Goal: Use online tool/utility

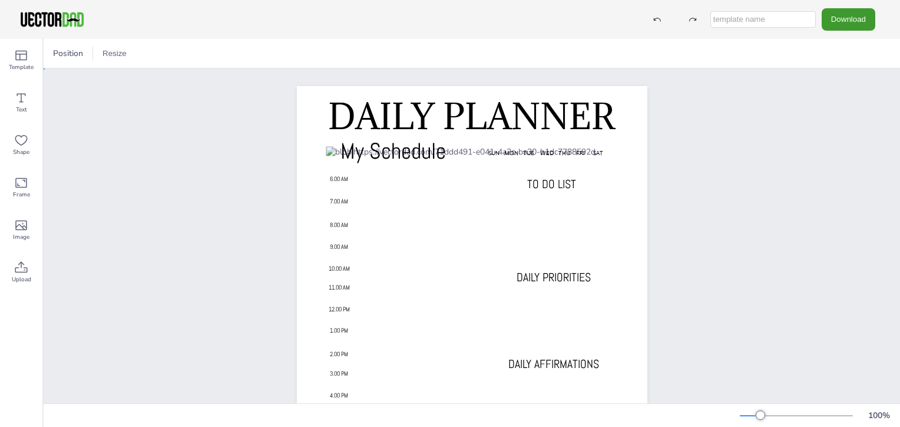
click at [154, 276] on div "DAILY PLANNER My Schedule SUN MON TUE WED THU FRI SAT 6.00 AM 7.00 AM 8.00 AM 9…" at bounding box center [472, 333] width 857 height 531
click at [35, 264] on div "Upload" at bounding box center [21, 272] width 42 height 42
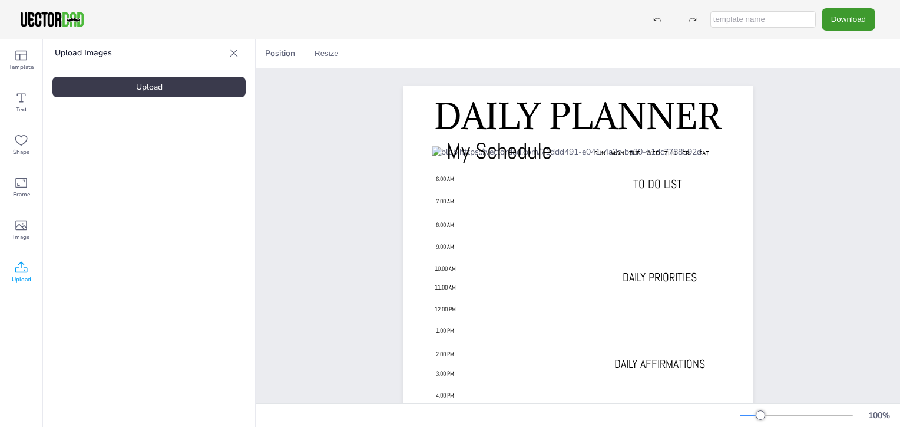
click at [235, 57] on icon at bounding box center [234, 53] width 12 height 12
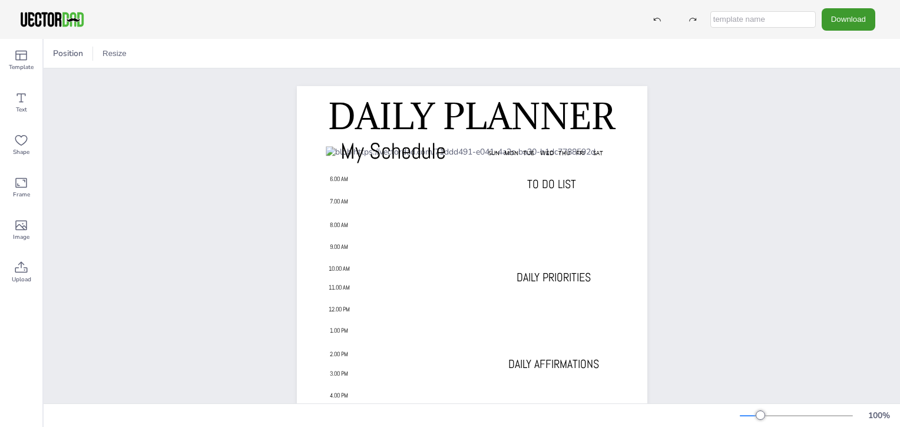
click at [764, 146] on div "DAILY PLANNER My Schedule SUN MON TUE WED THU FRI SAT 6.00 AM 7.00 AM 8.00 AM 9…" at bounding box center [472, 333] width 857 height 531
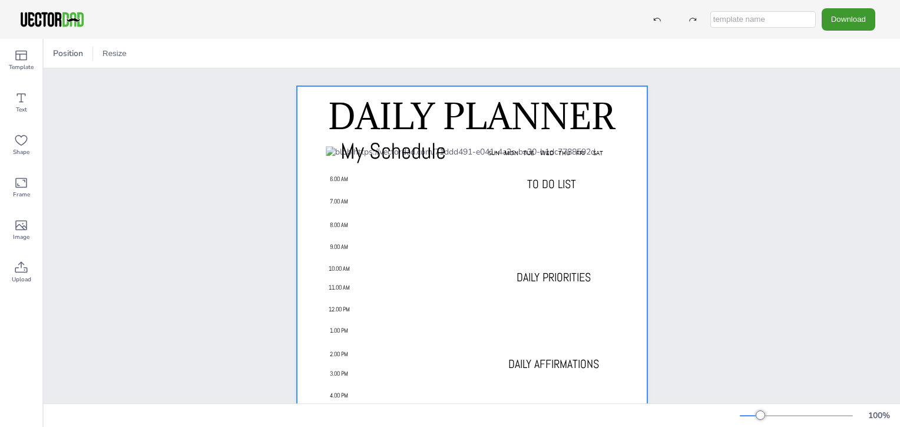
click at [625, 165] on div at bounding box center [472, 334] width 351 height 496
click at [728, 144] on div "DAILY PLANNER My Schedule SUN MON TUE WED THU FRI SAT 6.00 AM 7.00 AM 8.00 AM 9…" at bounding box center [472, 333] width 857 height 531
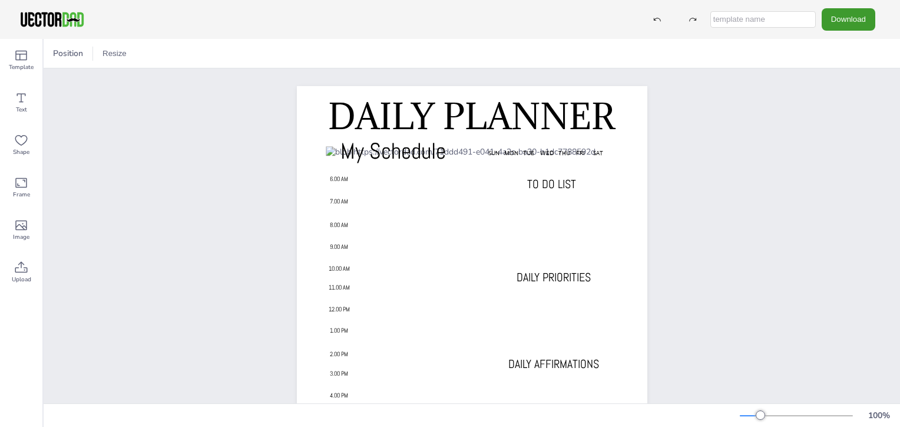
scroll to position [206, 0]
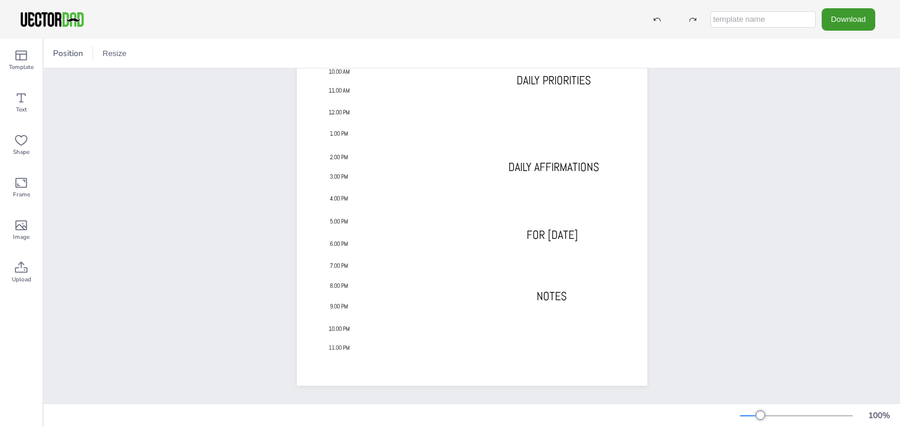
drag, startPoint x: 728, startPoint y: 144, endPoint x: 724, endPoint y: 346, distance: 202.7
click at [724, 346] on div "DAILY PLANNER My Schedule SUN MON TUE WED THU FRI SAT 6.00 AM 7.00 AM 8.00 AM 9…" at bounding box center [472, 137] width 857 height 531
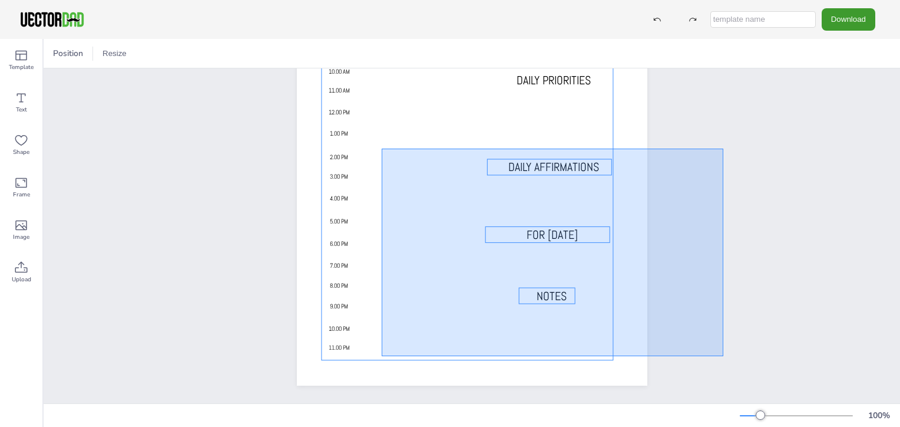
drag, startPoint x: 724, startPoint y: 346, endPoint x: 382, endPoint y: 139, distance: 399.7
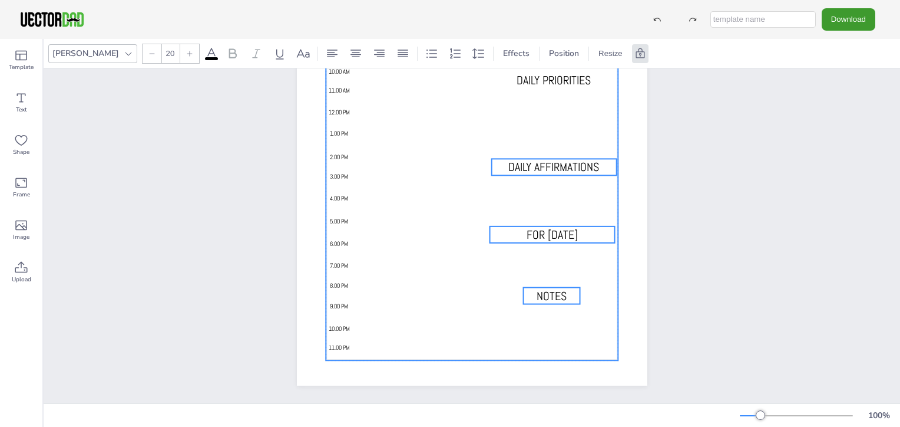
click at [564, 261] on div at bounding box center [472, 154] width 292 height 411
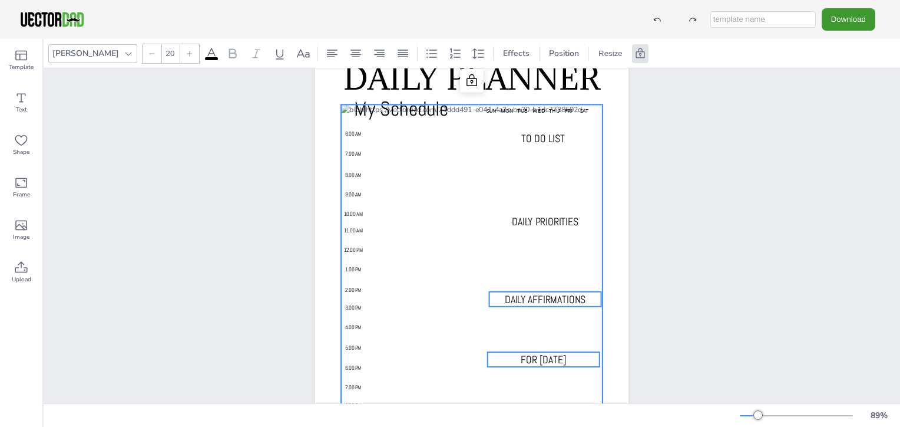
scroll to position [0, 0]
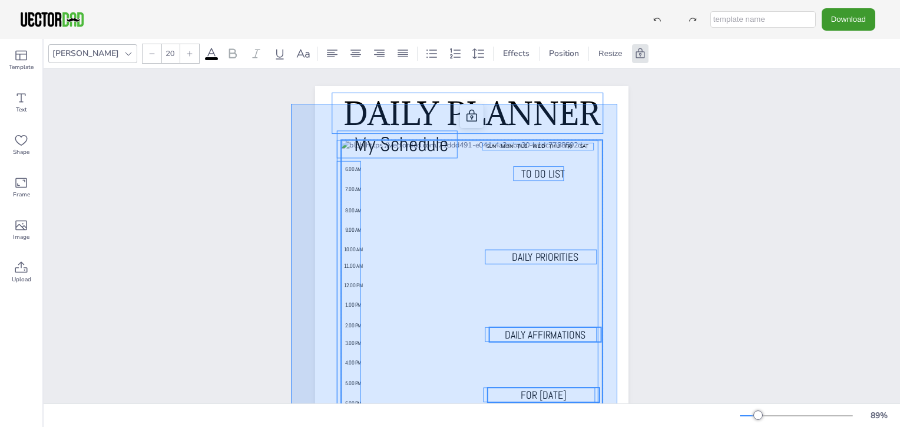
drag, startPoint x: 617, startPoint y: 104, endPoint x: 292, endPoint y: 407, distance: 444.4
click at [292, 407] on div "[PERSON_NAME] 20 Effects Position Resize DAILY PLANNER My Schedule SUN MON TUE …" at bounding box center [472, 233] width 857 height 388
type input "--"
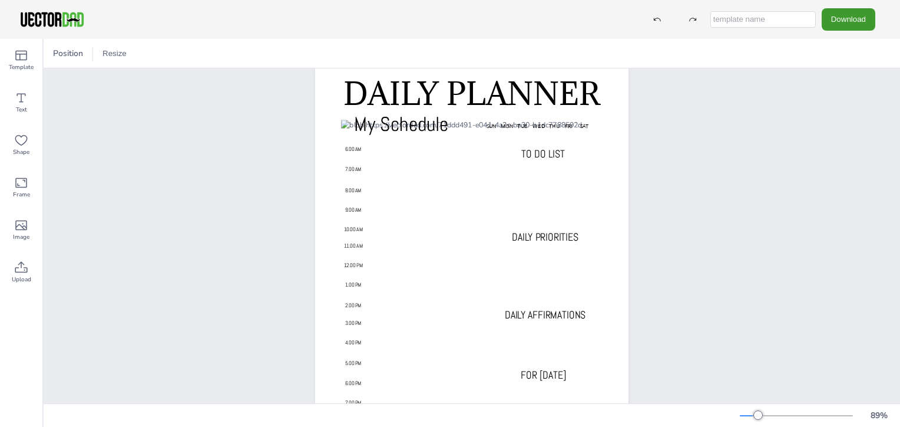
scroll to position [20, 0]
click at [695, 199] on div "DAILY PLANNER My Schedule SUN MON TUE WED THU FRI SAT 6.00 AM 7.00 AM 8.00 AM 9…" at bounding box center [472, 287] width 857 height 479
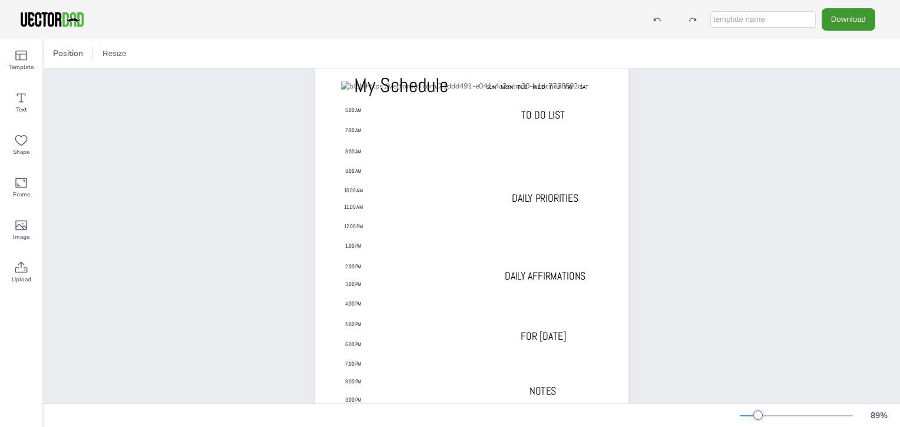
scroll to position [153, 0]
